Goal: Feedback & Contribution: Submit feedback/report problem

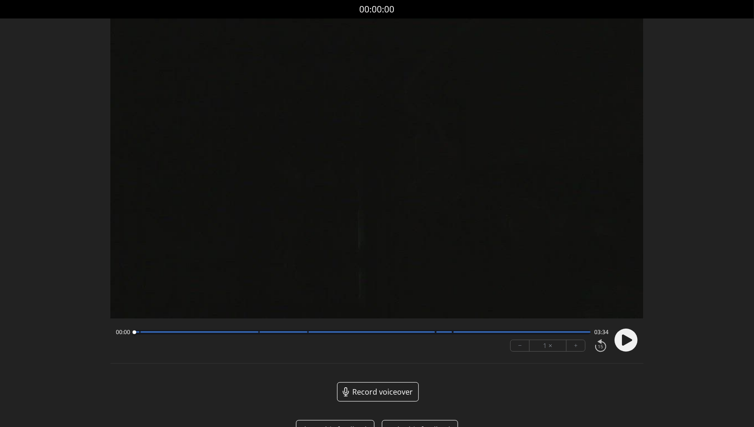
scroll to position [26, 0]
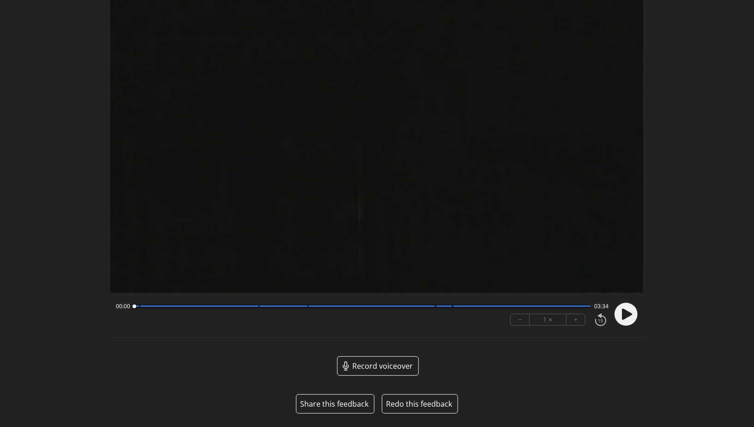
click at [353, 398] on button "Share this feedback" at bounding box center [334, 403] width 68 height 11
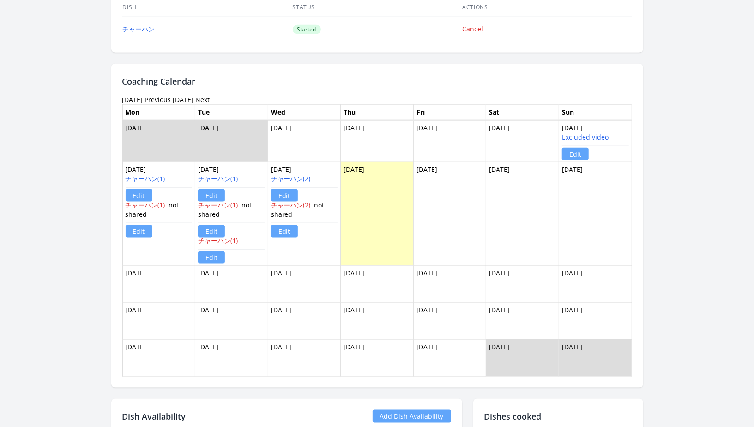
scroll to position [669, 0]
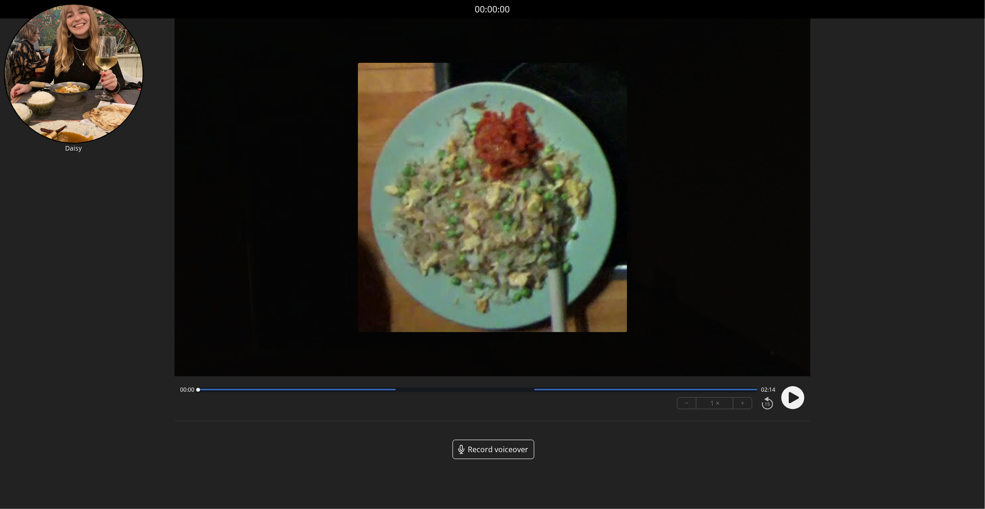
click at [799, 398] on circle at bounding box center [793, 397] width 23 height 23
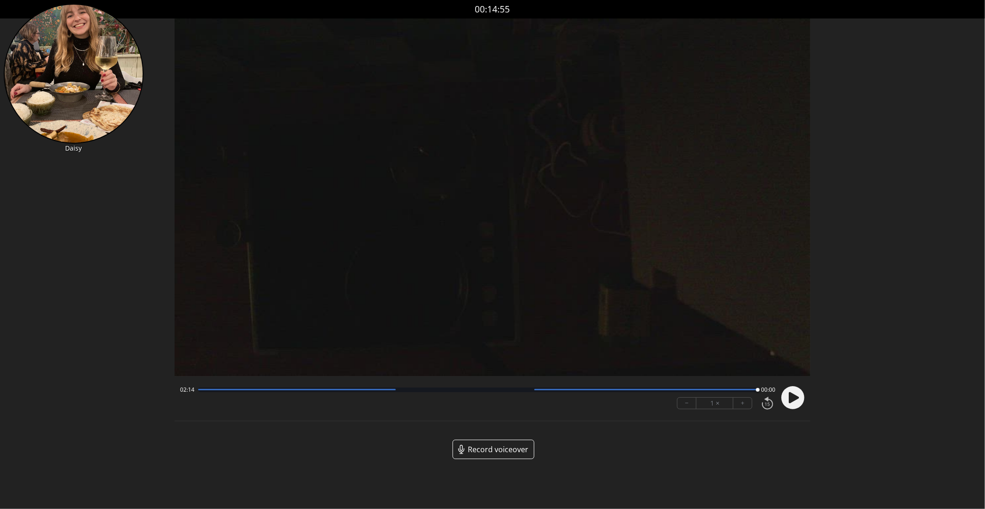
click at [406, 389] on div at bounding box center [478, 390] width 560 height 5
click at [791, 399] on icon at bounding box center [794, 397] width 10 height 11
click at [796, 394] on icon at bounding box center [796, 398] width 2 height 10
